Goal: Information Seeking & Learning: Learn about a topic

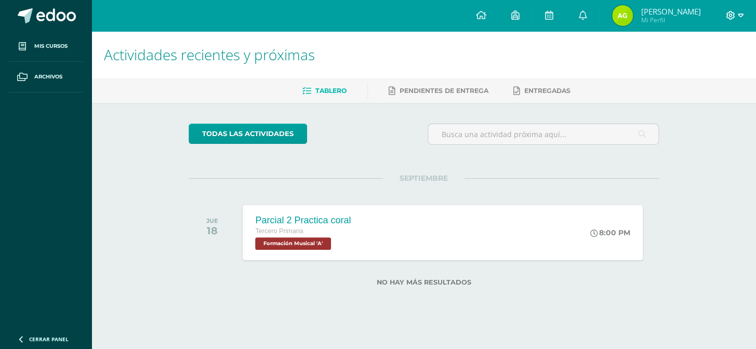
click at [738, 16] on icon at bounding box center [740, 16] width 6 height 4
click at [582, 15] on icon at bounding box center [582, 14] width 8 height 9
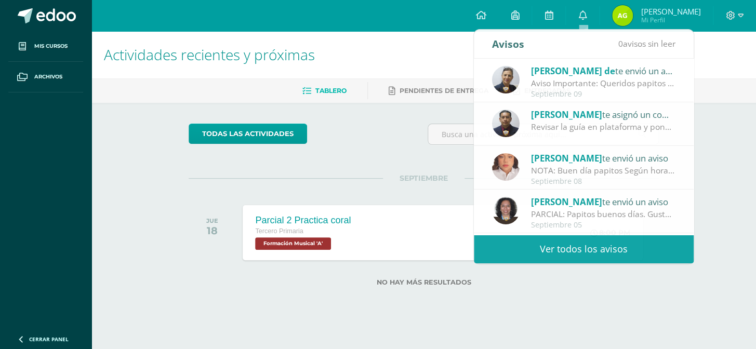
click at [712, 57] on h1 "Actividades recientes y próximas" at bounding box center [423, 54] width 639 height 47
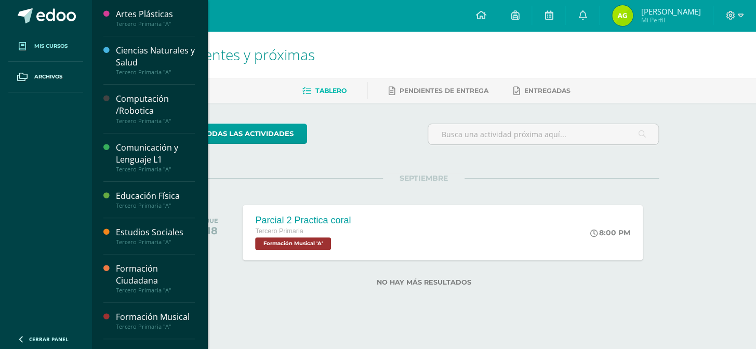
click at [44, 50] on link "Mis cursos" at bounding box center [45, 46] width 75 height 31
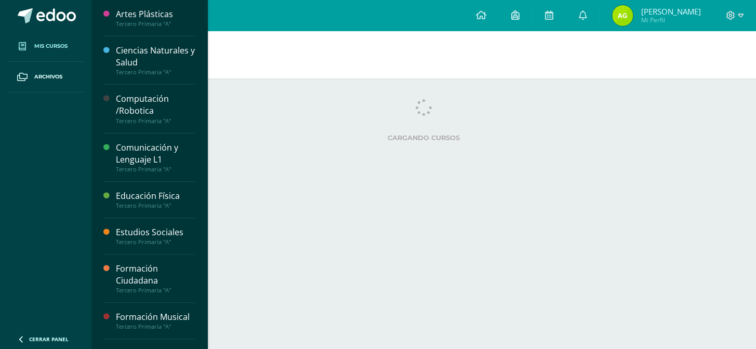
click at [44, 47] on span "Mis cursos" at bounding box center [50, 46] width 33 height 8
click at [43, 44] on span "Mis cursos" at bounding box center [50, 46] width 33 height 8
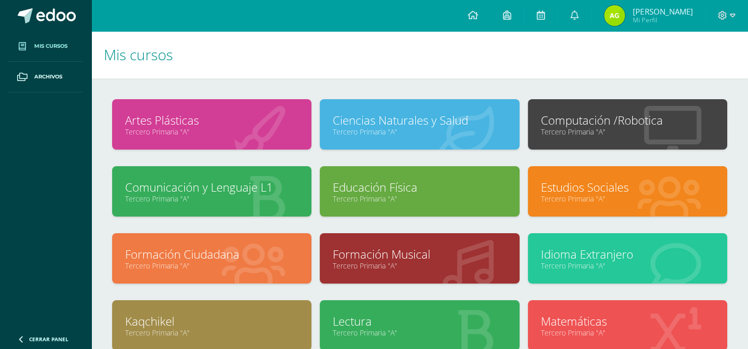
click at [230, 188] on link "Comunicación y Lenguaje L1" at bounding box center [211, 187] width 173 height 16
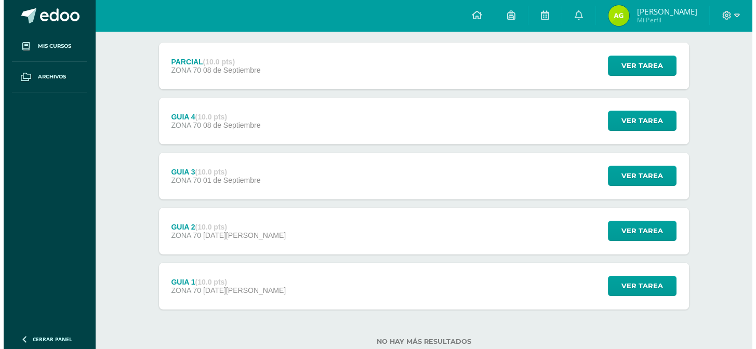
scroll to position [157, 0]
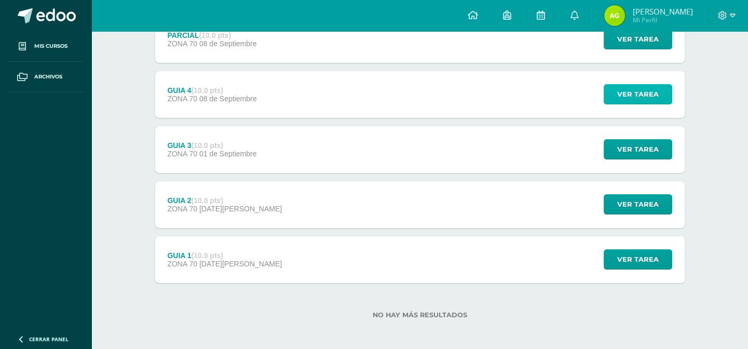
click at [648, 91] on span "Ver tarea" at bounding box center [638, 94] width 42 height 19
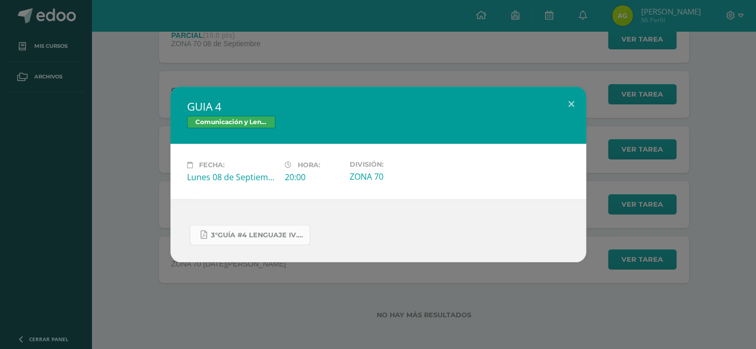
click at [261, 237] on span "3°GUÍA #4 LENGUAJE IV.pdf" at bounding box center [257, 235] width 93 height 8
